Goal: Check status: Check status

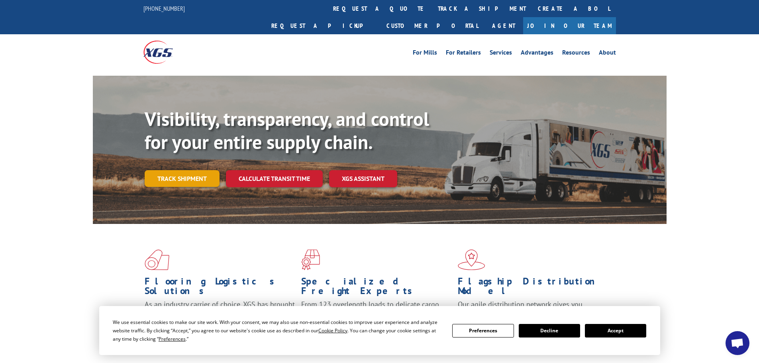
click at [161, 170] on link "Track shipment" at bounding box center [182, 178] width 75 height 17
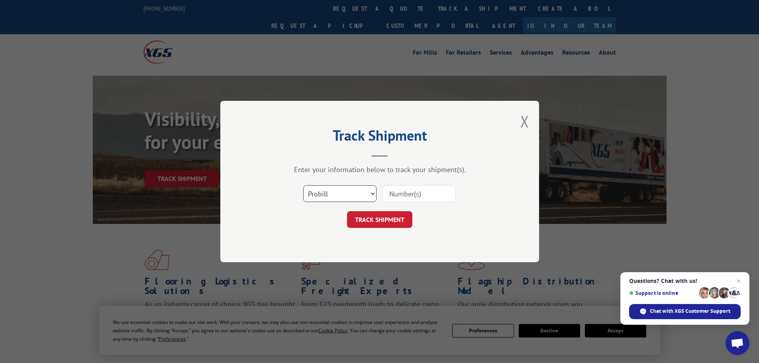
click at [330, 190] on select "Select category... Probill BOL PO" at bounding box center [339, 193] width 73 height 17
select select "bol"
click at [303, 185] on select "Select category... Probill BOL PO" at bounding box center [339, 193] width 73 height 17
click at [402, 190] on input at bounding box center [418, 193] width 73 height 17
click at [427, 191] on input at bounding box center [418, 193] width 73 height 17
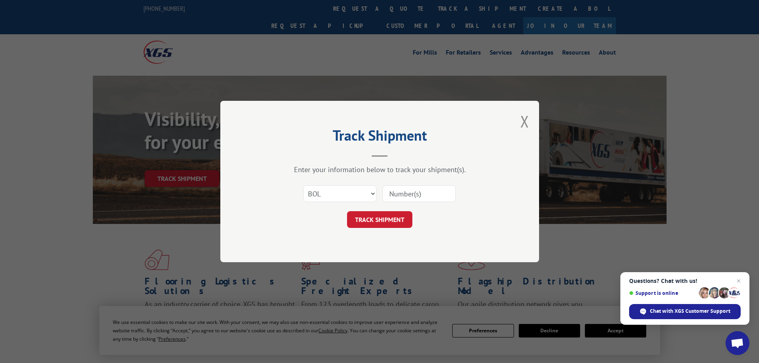
paste input "6167950"
type input "6167950"
click at [383, 219] on button "TRACK SHIPMENT" at bounding box center [379, 219] width 65 height 17
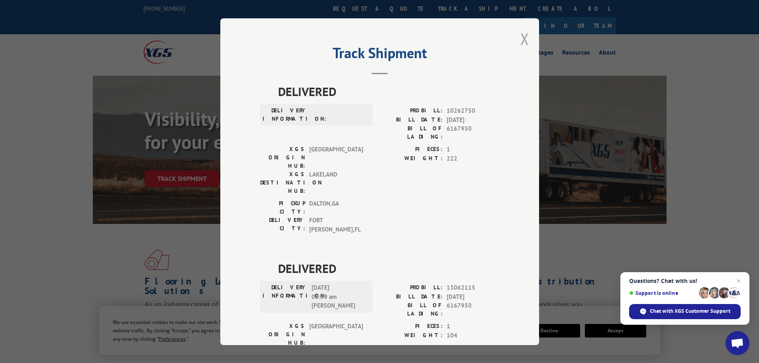
click at [525, 38] on button "Close modal" at bounding box center [524, 38] width 9 height 21
